Goal: Transaction & Acquisition: Purchase product/service

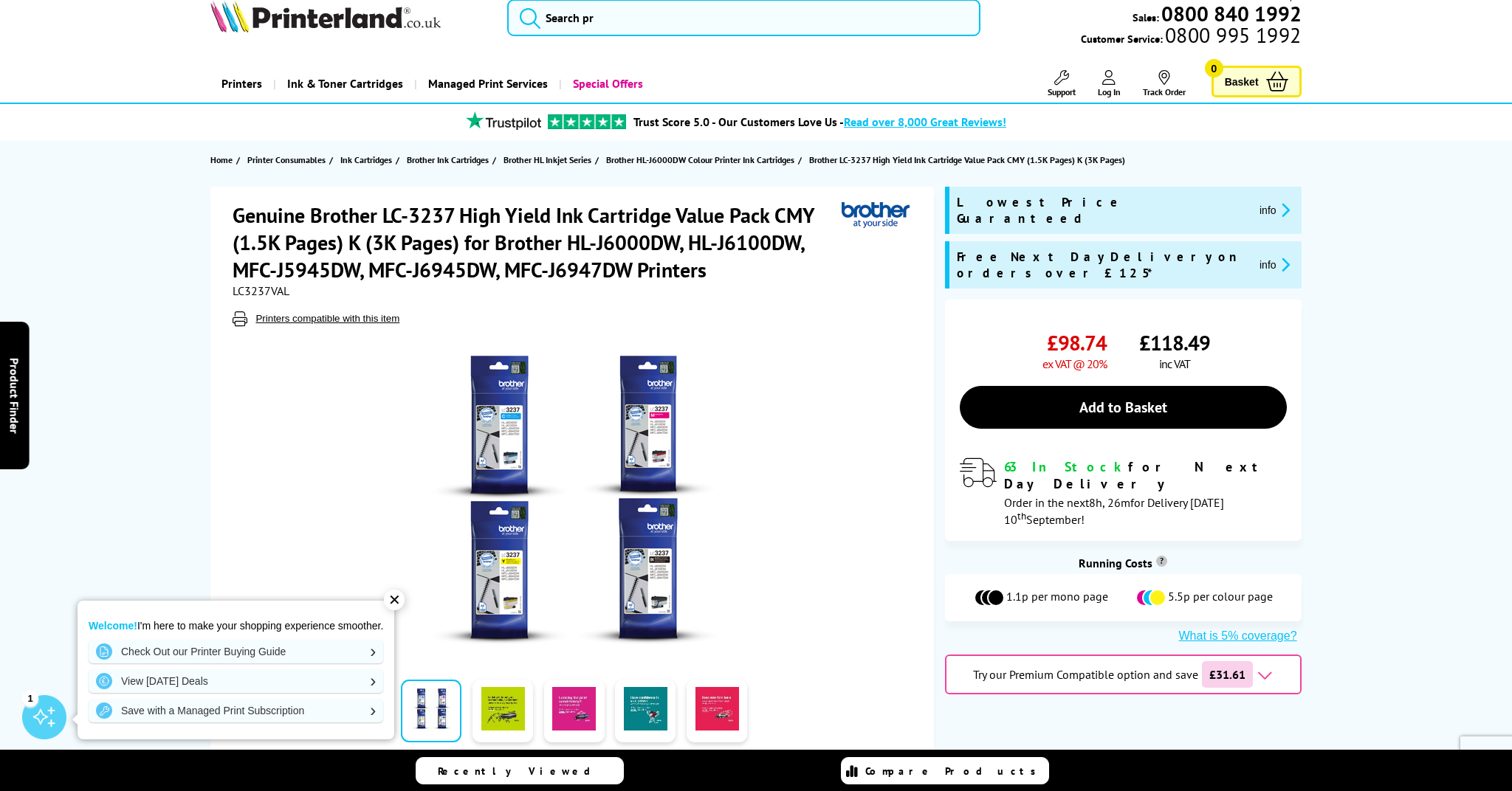
scroll to position [31, 0]
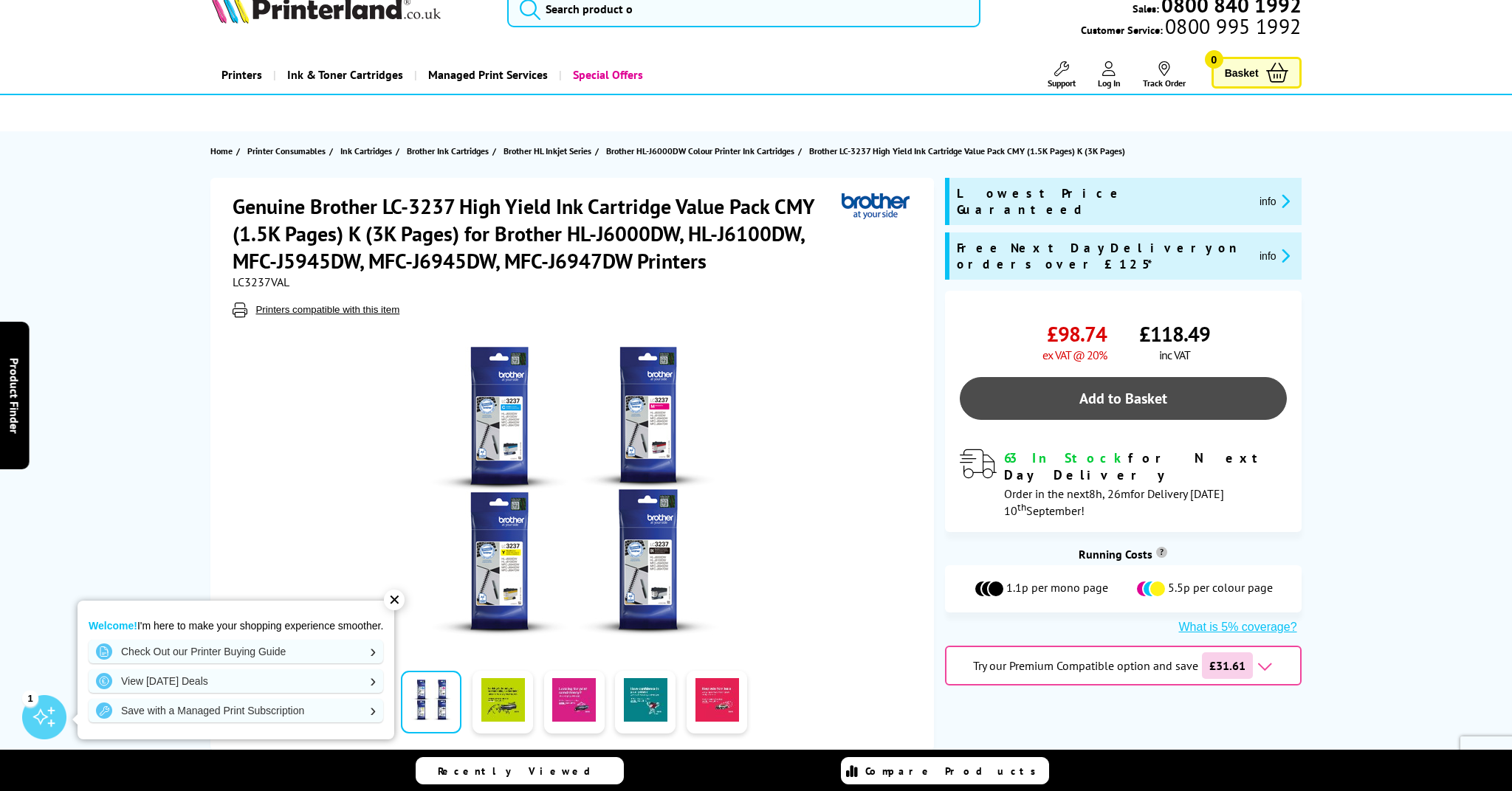
click at [1081, 377] on link "Add to Basket" at bounding box center [1123, 398] width 327 height 42
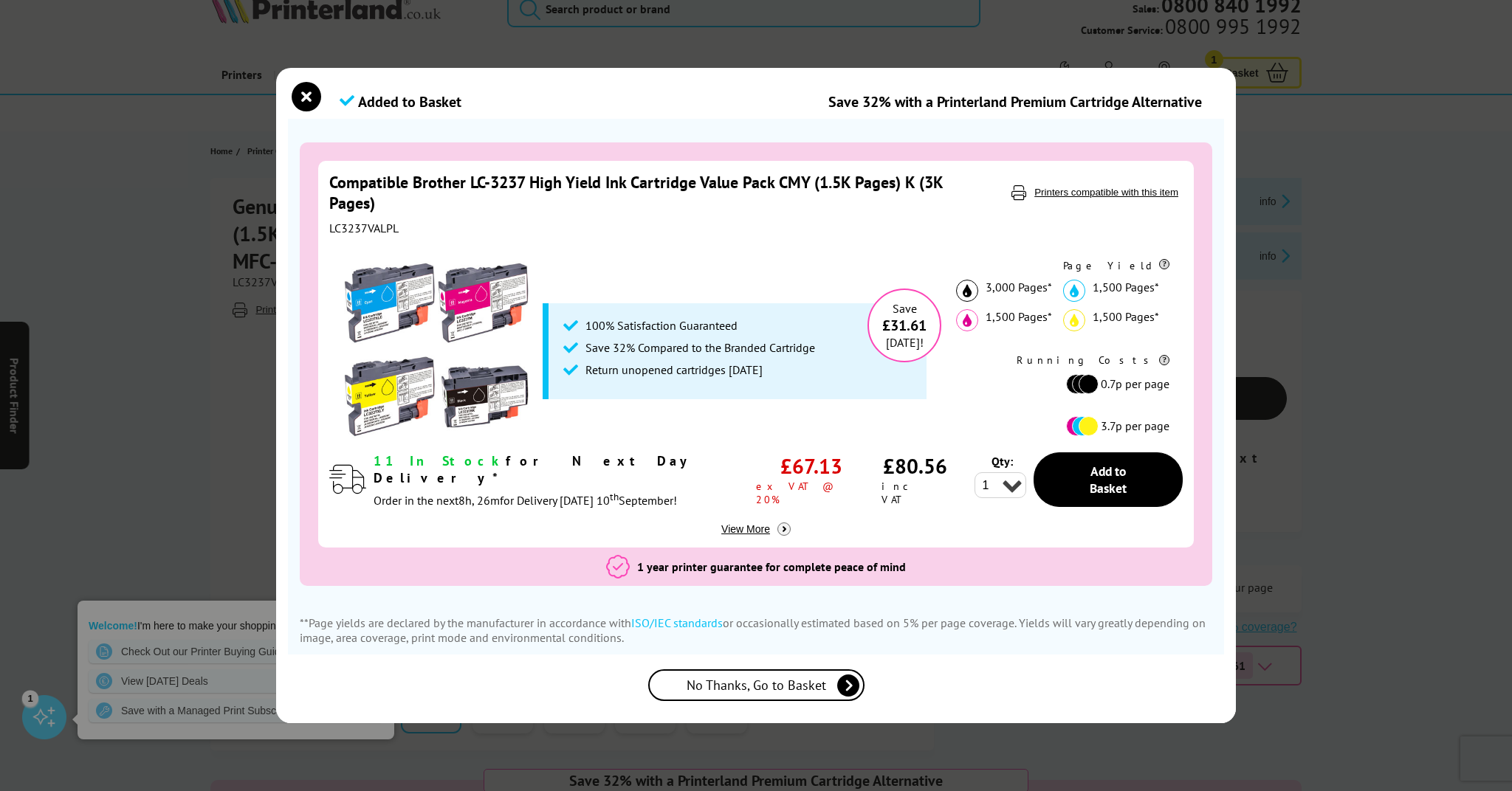
click at [745, 689] on span "No Thanks, Go to Basket" at bounding box center [756, 684] width 139 height 17
